Goal: Navigation & Orientation: Find specific page/section

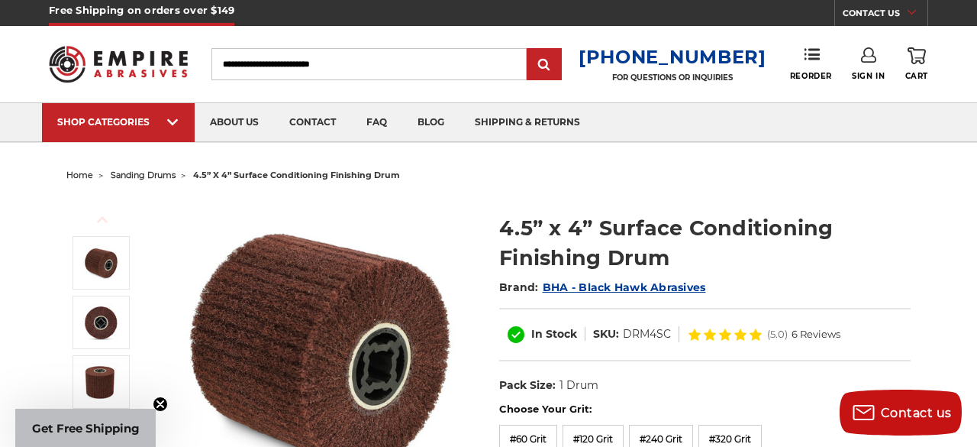
click at [126, 172] on span "sanding drums" at bounding box center [143, 174] width 65 height 11
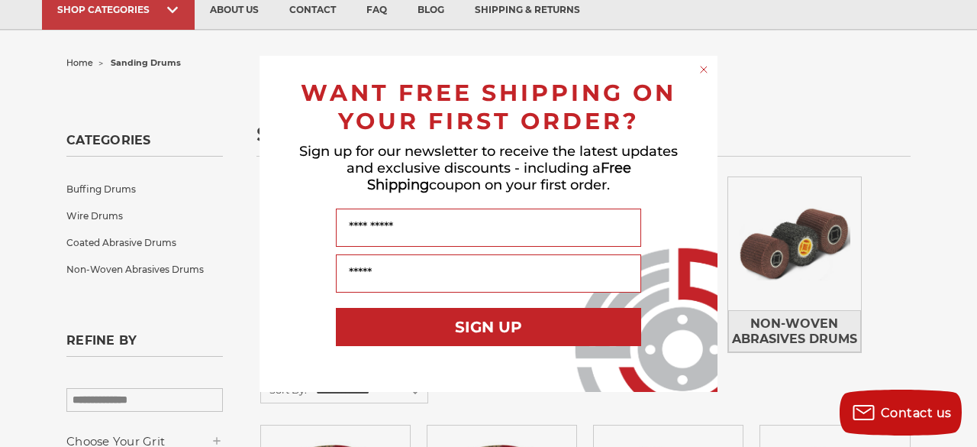
click at [705, 67] on circle "Close dialog" at bounding box center [704, 69] width 15 height 15
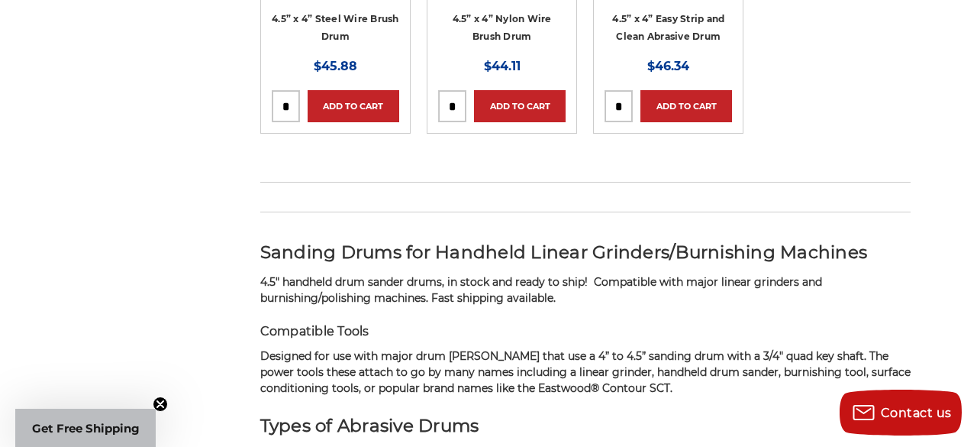
scroll to position [1366, 0]
